Goal: Task Accomplishment & Management: Manage account settings

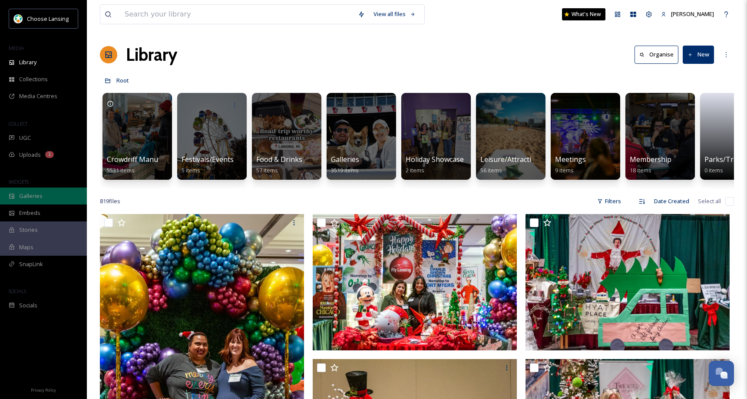
click at [36, 195] on span "Galleries" at bounding box center [30, 196] width 23 height 8
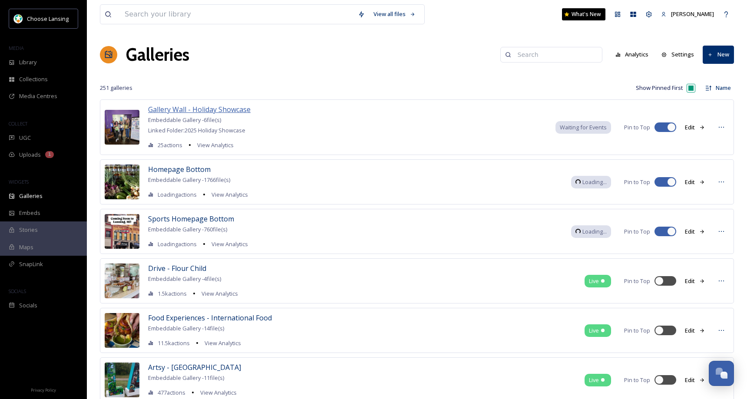
click at [240, 109] on span "Gallery Wall - Holiday Showcase" at bounding box center [199, 110] width 103 height 10
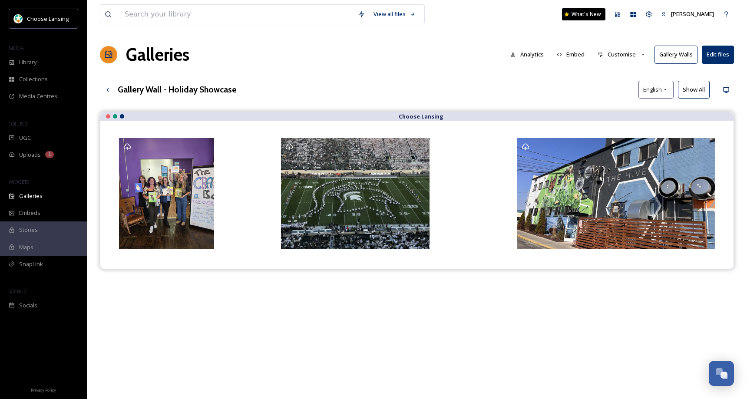
click at [684, 56] on button "Gallery Walls" at bounding box center [676, 55] width 43 height 18
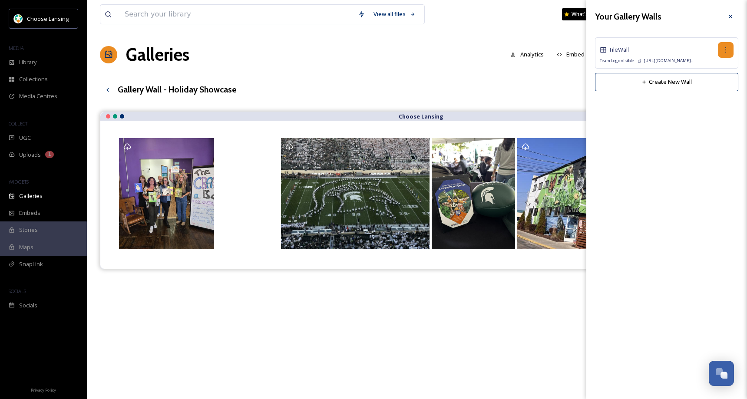
click at [725, 50] on icon at bounding box center [725, 49] width 7 height 7
click at [714, 65] on span "Edit Wall" at bounding box center [710, 69] width 22 height 8
checkbox input "true"
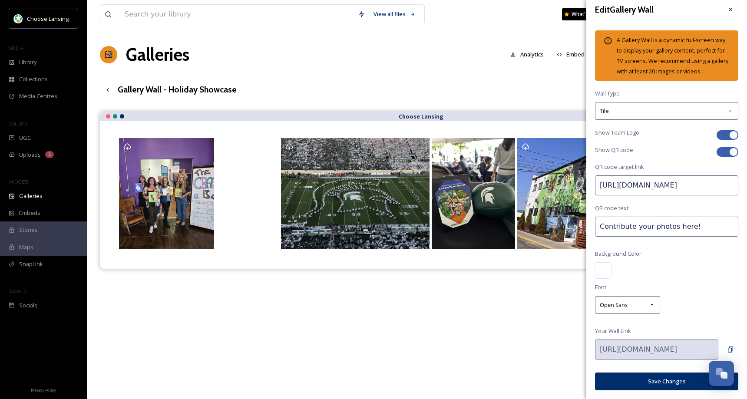
scroll to position [17, 0]
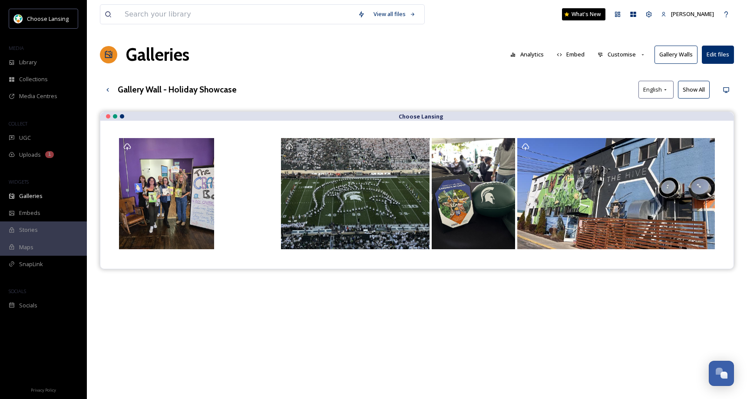
drag, startPoint x: 347, startPoint y: 61, endPoint x: 309, endPoint y: 60, distance: 38.2
click at [346, 61] on div "Galleries Analytics Embed Customise Gallery Walls Edit files" at bounding box center [417, 55] width 634 height 26
